Goal: Transaction & Acquisition: Subscribe to service/newsletter

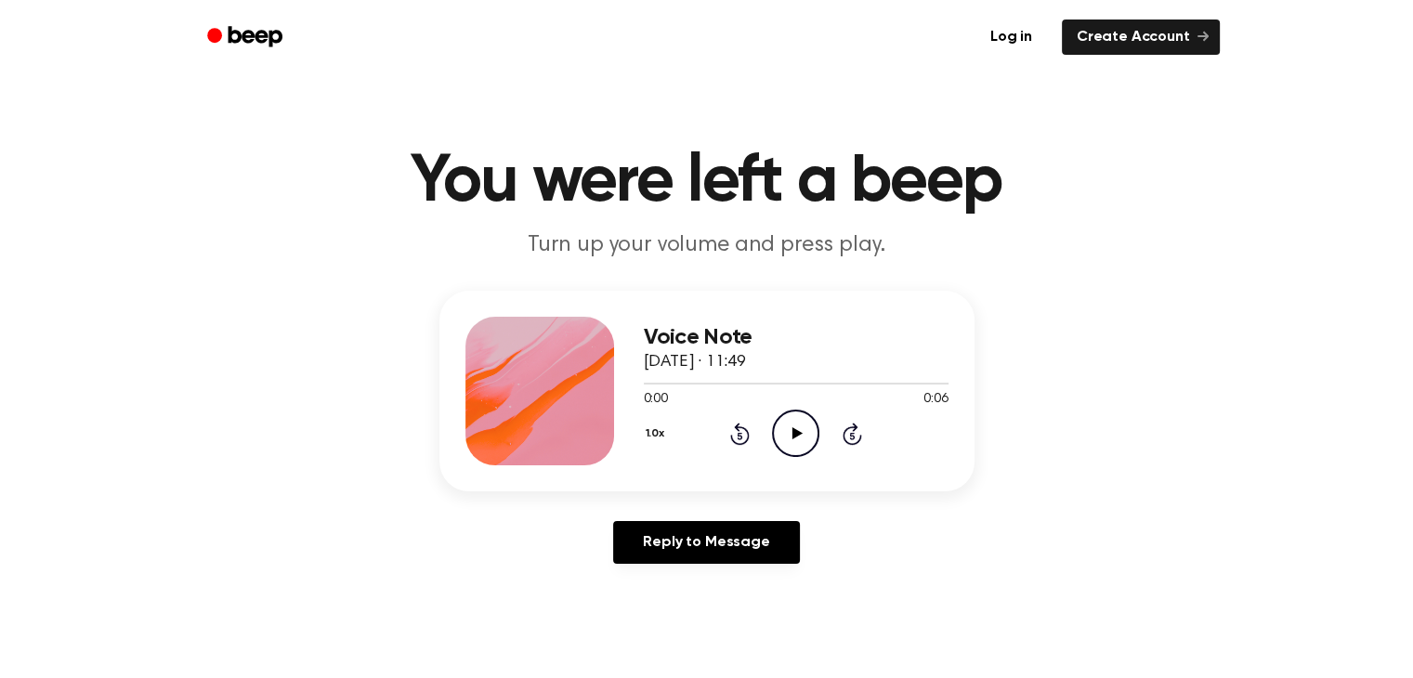
click at [802, 428] on icon "Play Audio" at bounding box center [795, 433] width 47 height 47
click at [735, 419] on div "1.0x Rewind 5 seconds Pause Audio Skip 5 seconds" at bounding box center [796, 433] width 305 height 47
click at [736, 436] on icon "Rewind 5 seconds" at bounding box center [739, 434] width 20 height 24
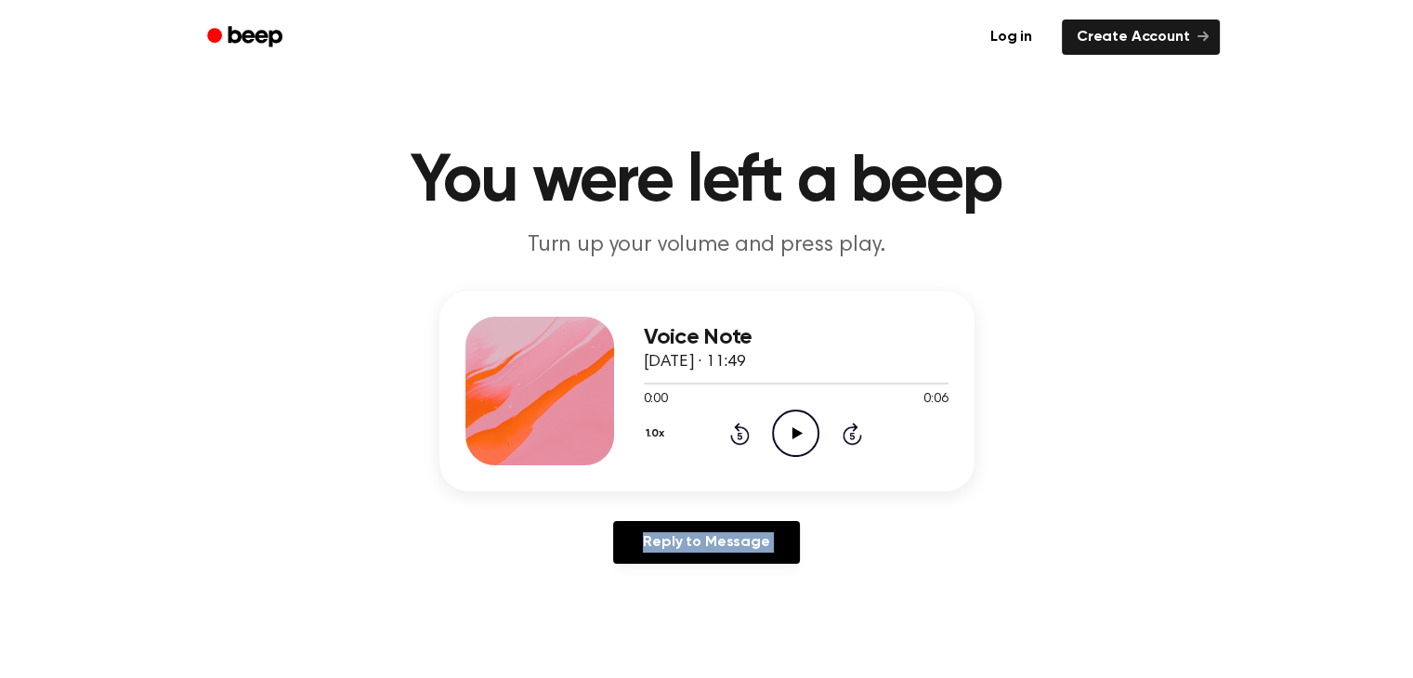
click at [736, 436] on icon "Rewind 5 seconds" at bounding box center [739, 434] width 20 height 24
click at [802, 432] on icon "Play Audio" at bounding box center [795, 433] width 47 height 47
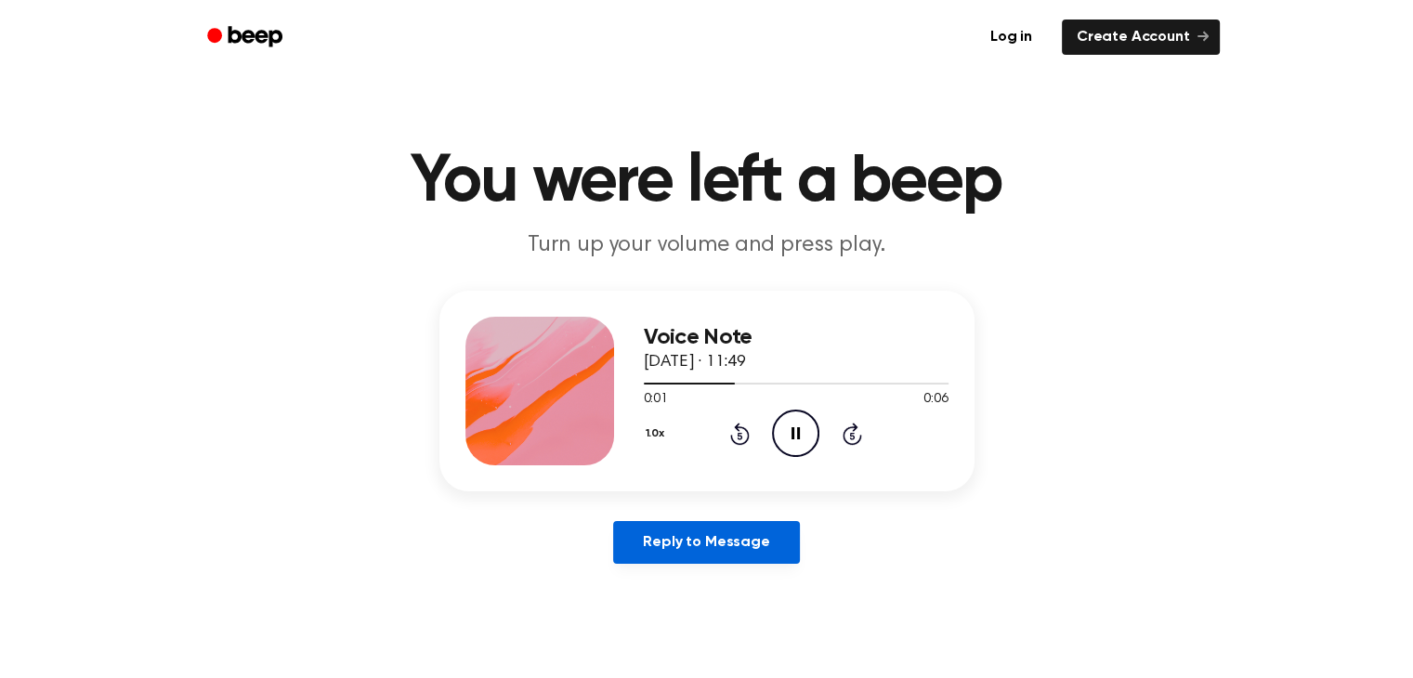
click at [714, 525] on link "Reply to Message" at bounding box center [706, 542] width 186 height 43
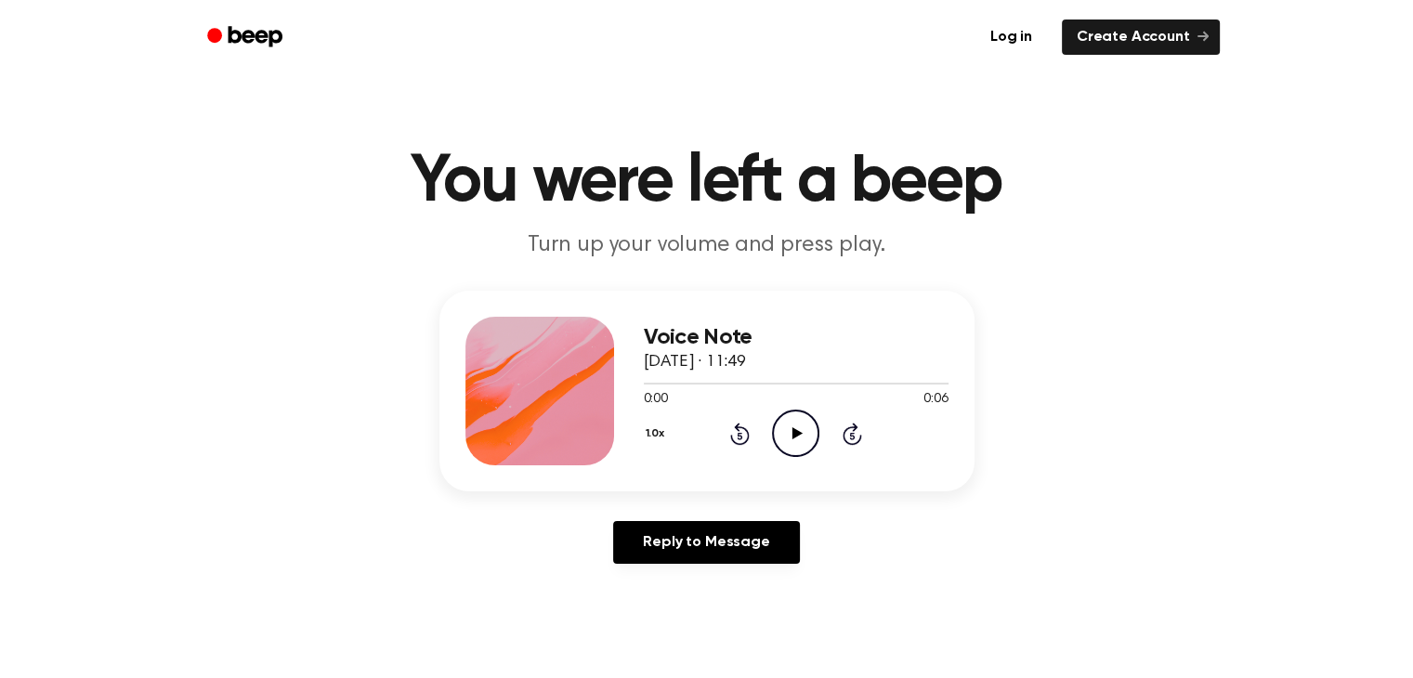
click at [801, 423] on icon "Play Audio" at bounding box center [795, 433] width 47 height 47
click at [788, 433] on icon "Play Audio" at bounding box center [795, 433] width 47 height 47
click at [659, 566] on div "Reply to Message" at bounding box center [707, 550] width 535 height 58
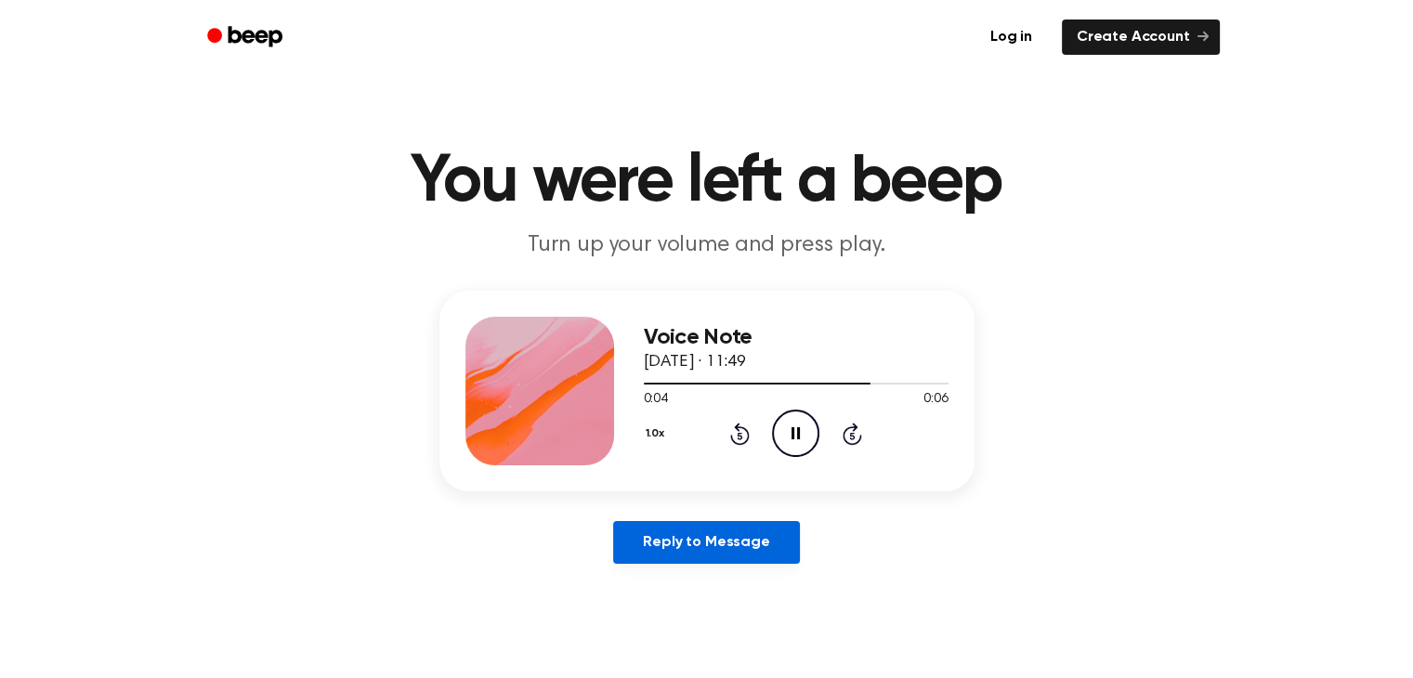
click at [668, 553] on link "Reply to Message" at bounding box center [706, 542] width 186 height 43
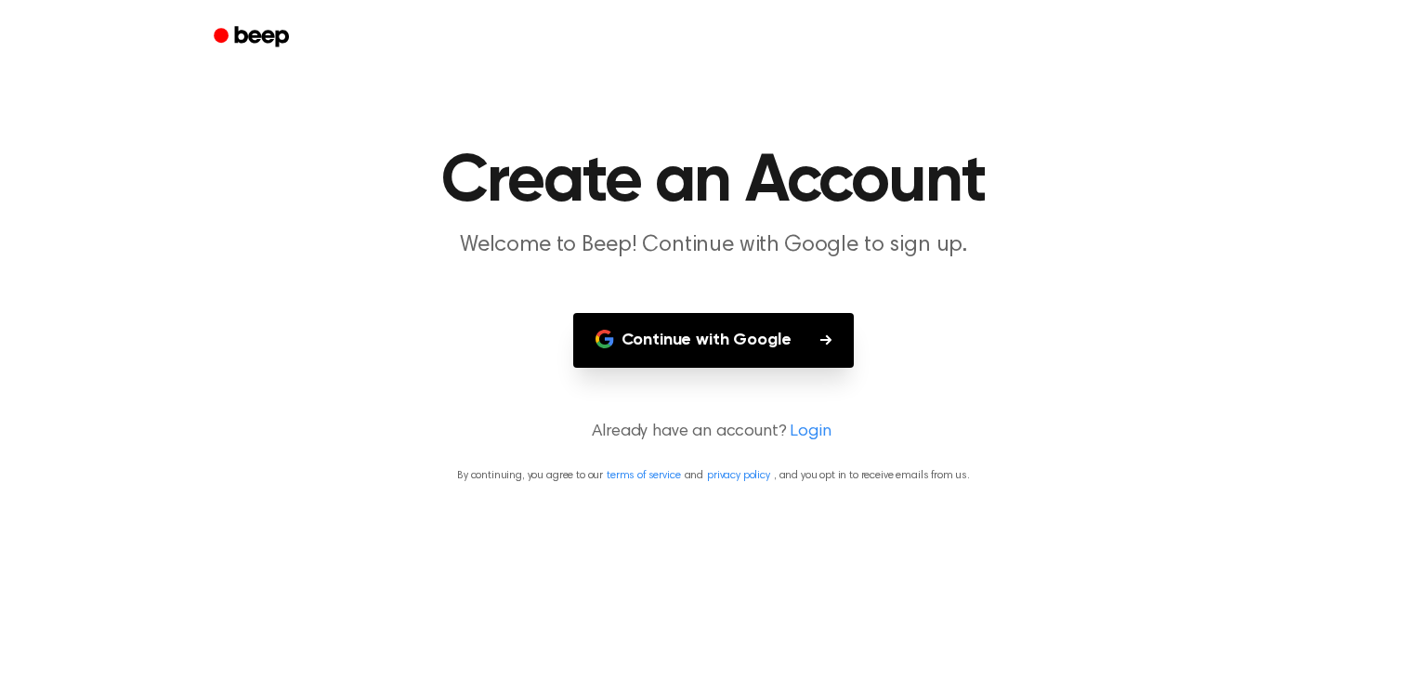
click at [795, 325] on button "Continue with Google" at bounding box center [714, 340] width 282 height 55
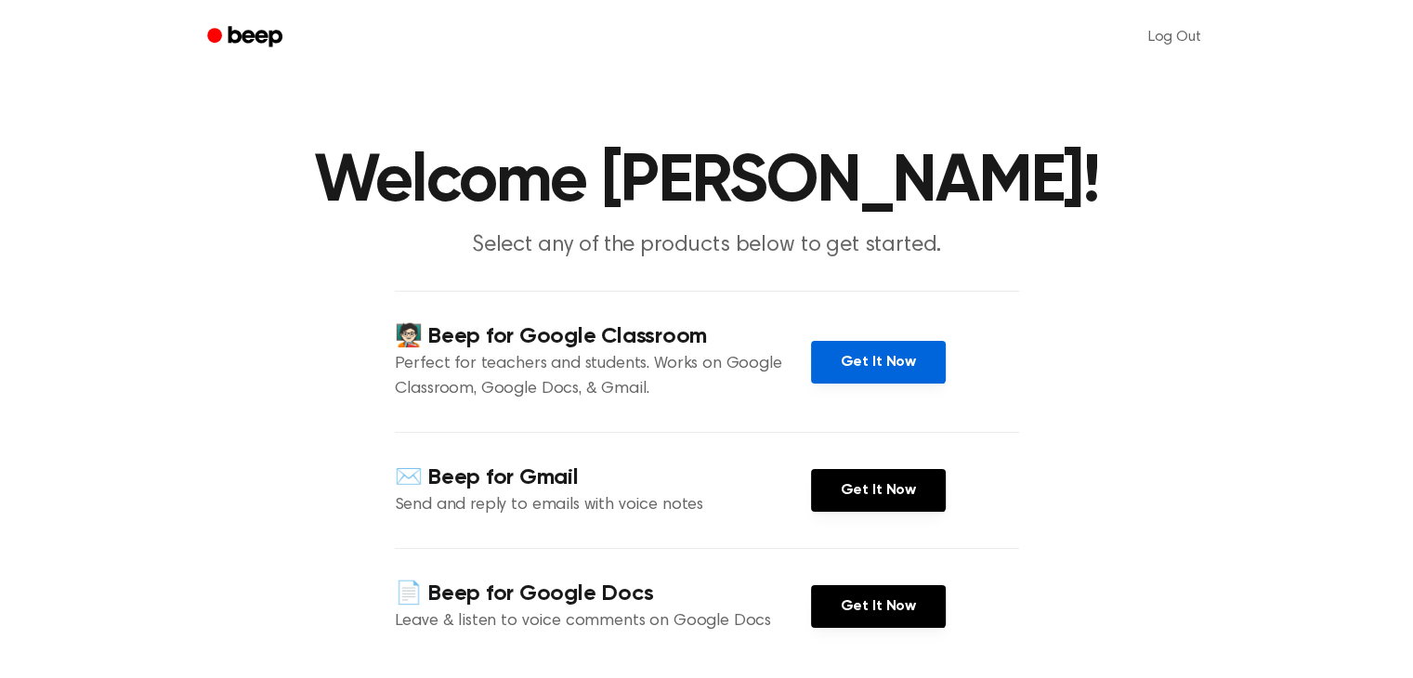
click at [913, 371] on link "Get It Now" at bounding box center [878, 362] width 135 height 43
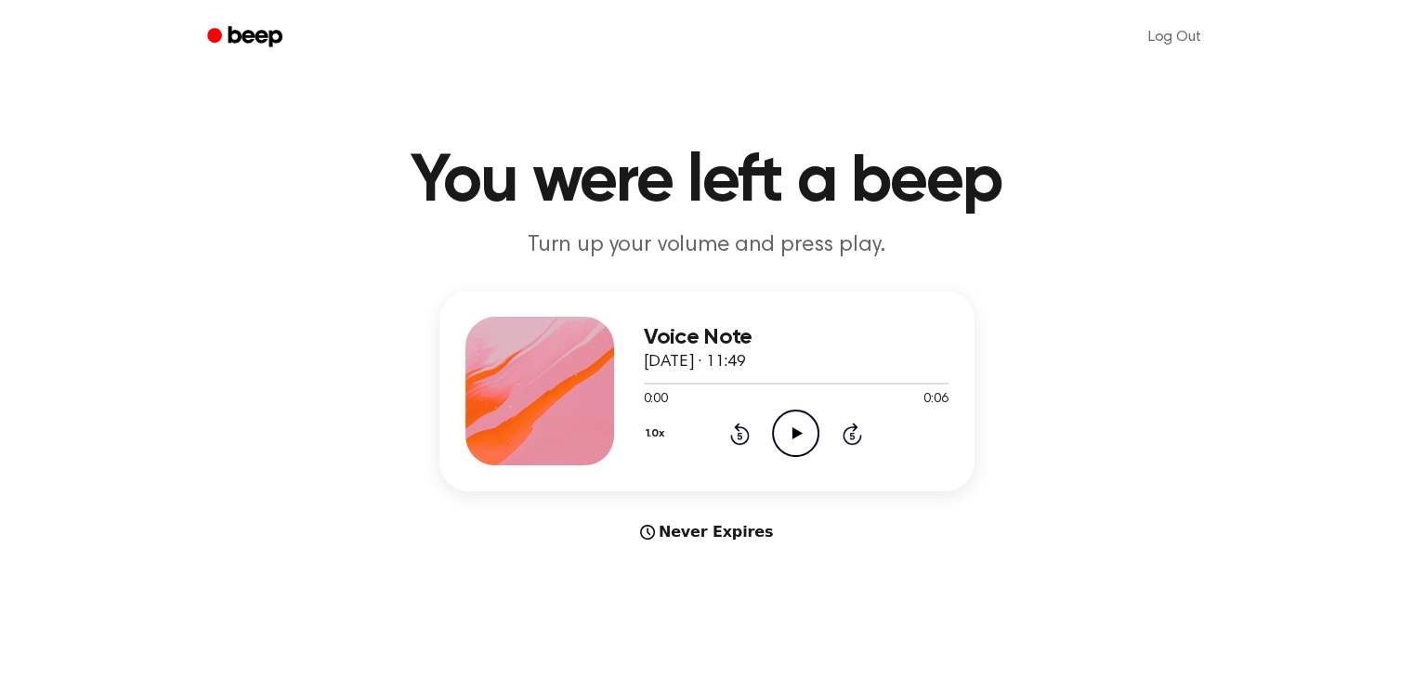
click at [781, 425] on icon "Play Audio" at bounding box center [795, 433] width 47 height 47
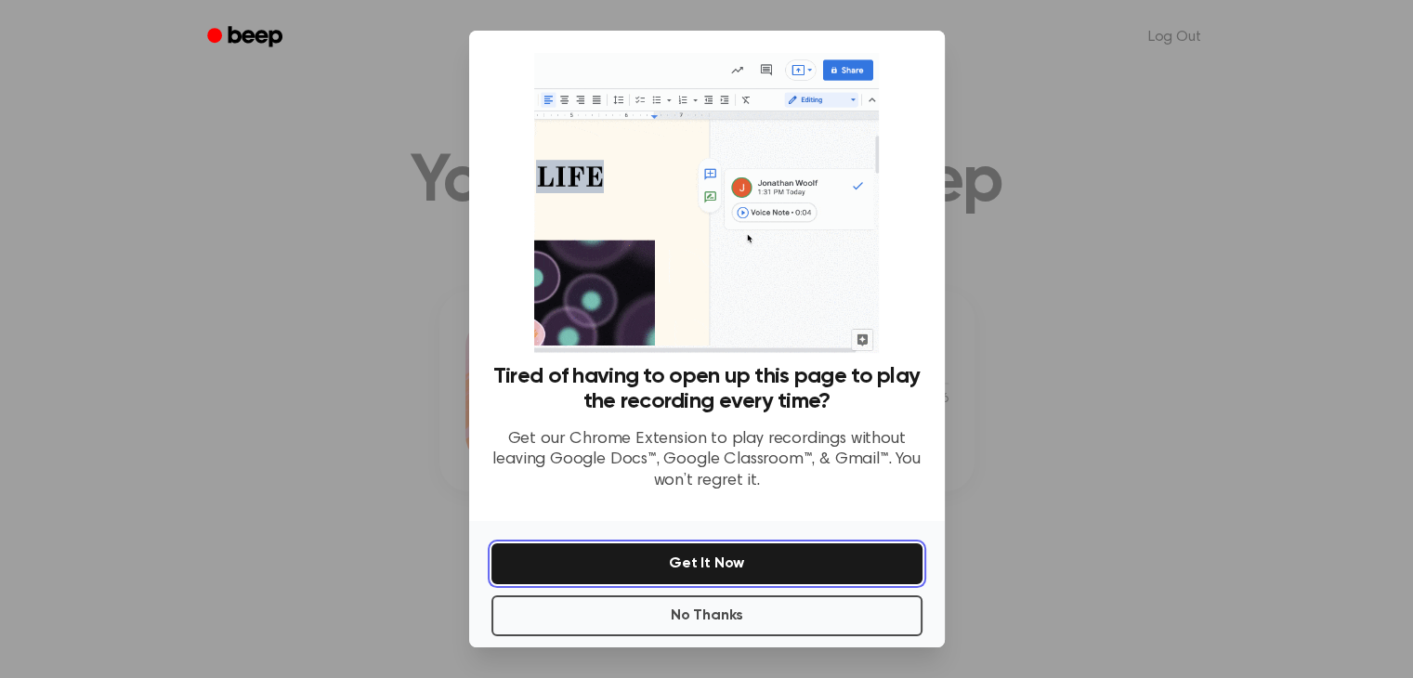
click at [714, 549] on button "Get It Now" at bounding box center [707, 564] width 431 height 41
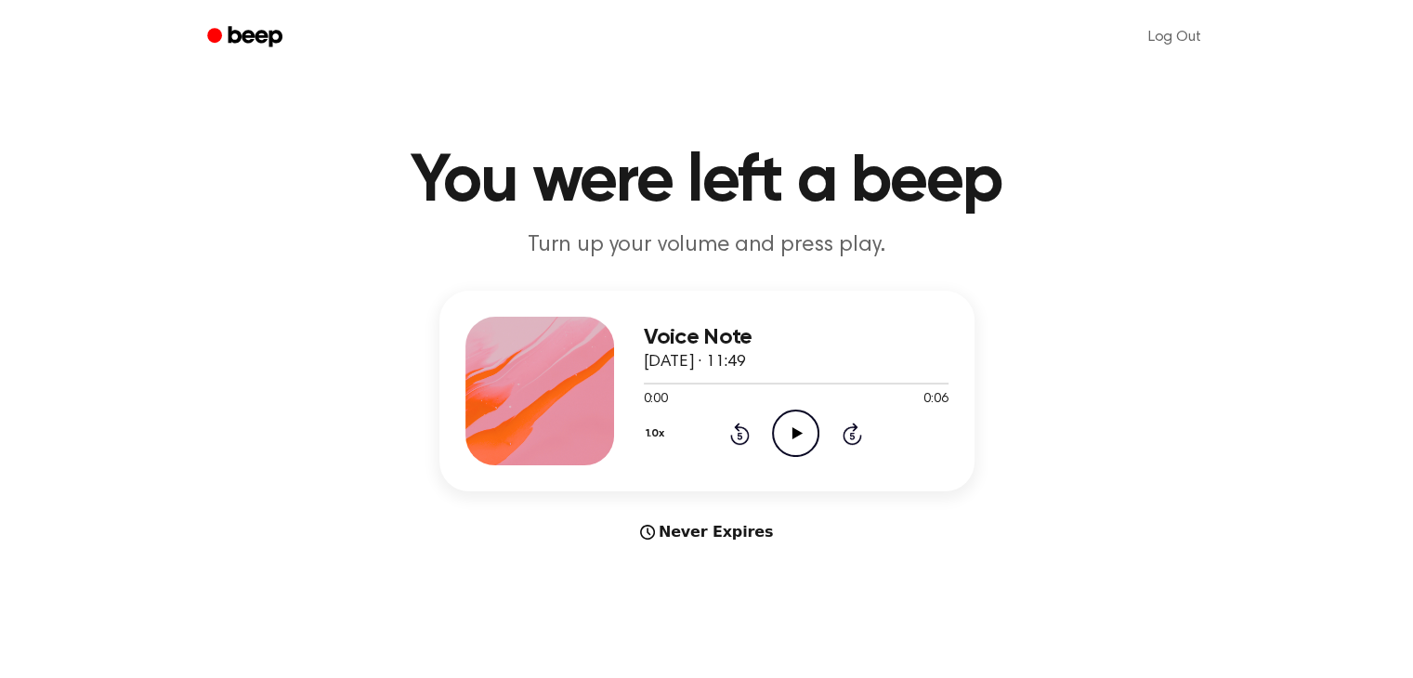
click at [1254, 248] on header "You were left a beep Turn up your volume and press play." at bounding box center [706, 205] width 1369 height 112
click at [769, 421] on div "1.0x Rewind 5 seconds Play Audio Skip 5 seconds" at bounding box center [796, 433] width 305 height 47
click at [773, 426] on circle at bounding box center [796, 434] width 46 height 46
click at [788, 428] on icon "Pause Audio" at bounding box center [795, 433] width 47 height 47
